Goal: Task Accomplishment & Management: Complete application form

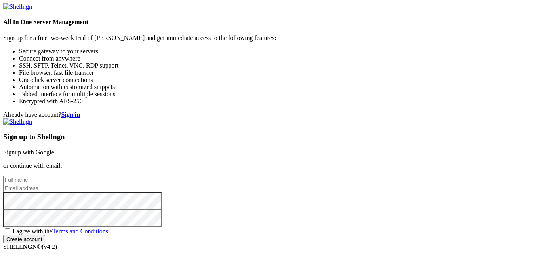
click at [73, 176] on input "text" at bounding box center [38, 180] width 70 height 8
type input "[PERSON_NAME]"
click at [73, 184] on input "email" at bounding box center [38, 188] width 70 height 8
type input "V"
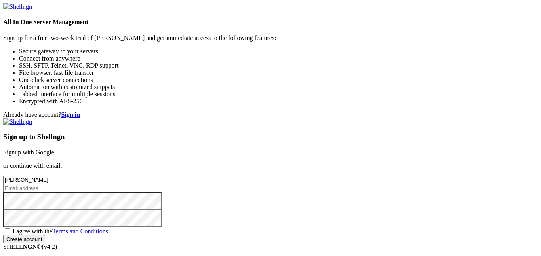
paste input "[EMAIL_ADDRESS][DOMAIN_NAME]"
type input "[EMAIL_ADDRESS][DOMAIN_NAME]"
click at [108, 228] on span "I agree with the Terms and Conditions" at bounding box center [60, 231] width 95 height 7
click at [10, 228] on input "I agree with the Terms and Conditions" at bounding box center [7, 230] width 5 height 5
checkbox input "true"
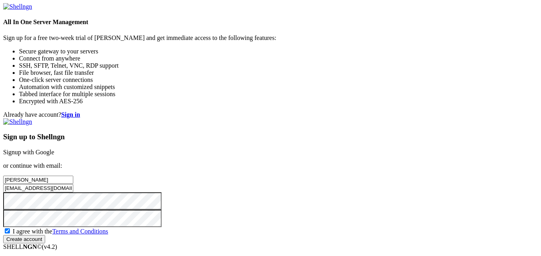
scroll to position [46, 0]
click at [45, 235] on input "Create account" at bounding box center [24, 239] width 42 height 8
